Goal: Transaction & Acquisition: Purchase product/service

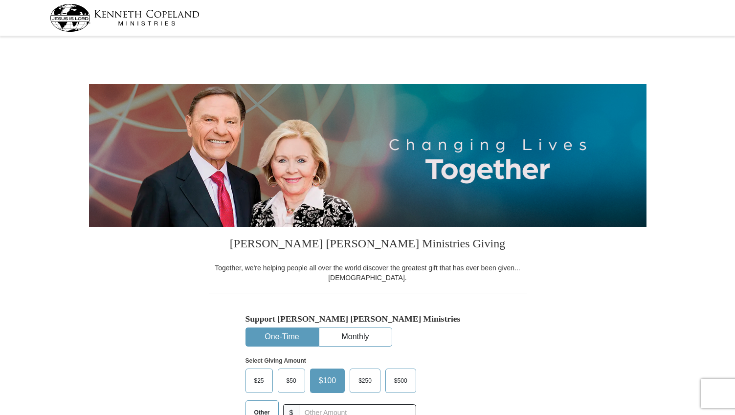
select select "SC"
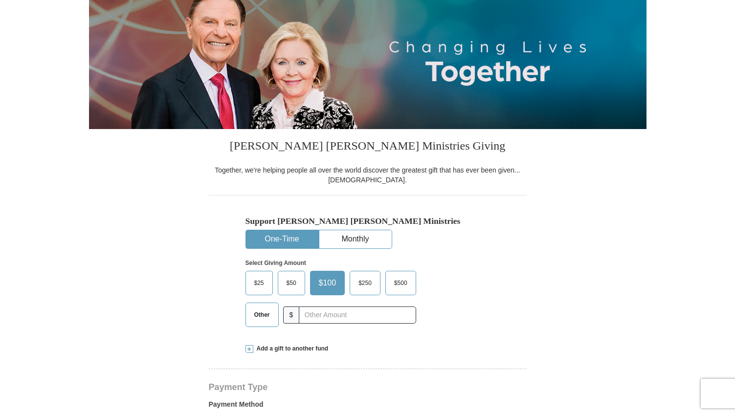
click at [290, 239] on button "One-Time" at bounding box center [282, 239] width 72 height 18
click at [336, 317] on input "text" at bounding box center [357, 315] width 109 height 17
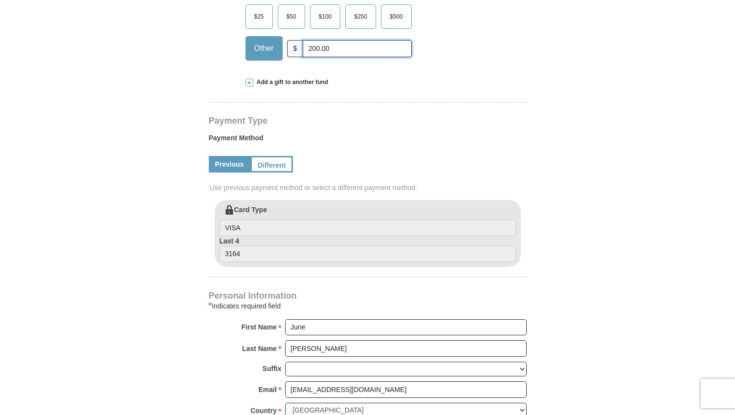
scroll to position [391, 0]
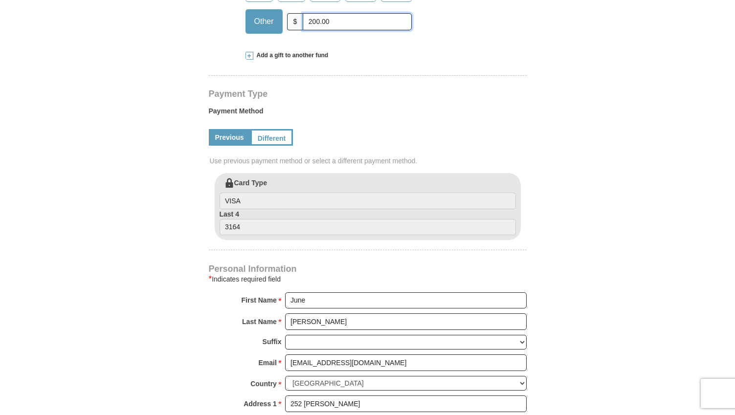
type input "200.00"
click at [406, 307] on input "June" at bounding box center [406, 301] width 242 height 17
type input "June W"
click at [580, 328] on form "[PERSON_NAME] [PERSON_NAME] Ministries Giving Together, we're helping people al…" at bounding box center [368, 175] width 558 height 1054
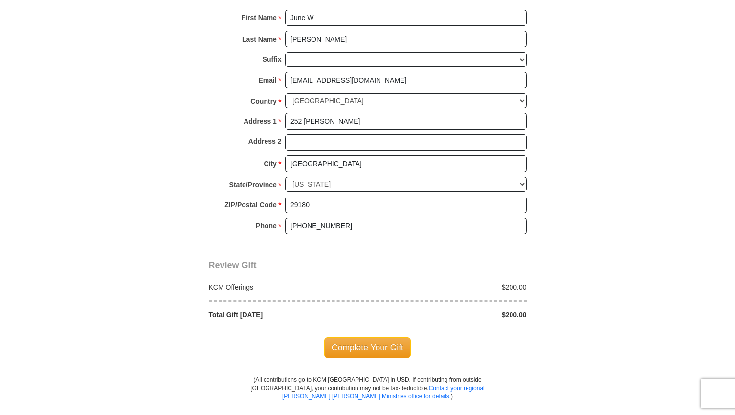
scroll to position [734, 0]
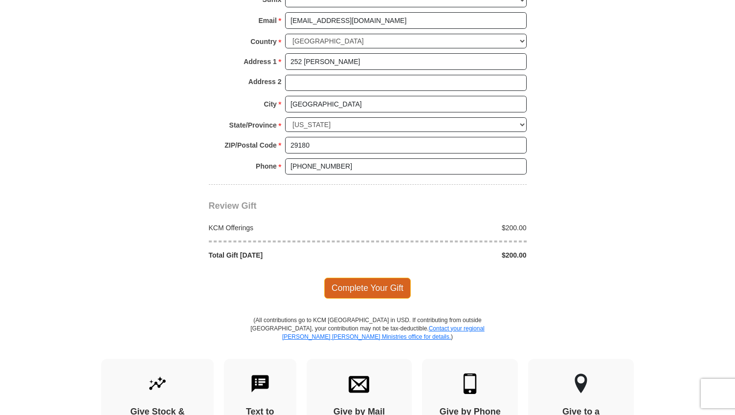
click at [383, 288] on span "Complete Your Gift" at bounding box center [367, 288] width 87 height 21
